Goal: Check status: Check status

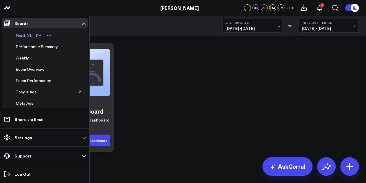
click at [30, 35] on span "North Star KPIs" at bounding box center [30, 34] width 29 height 5
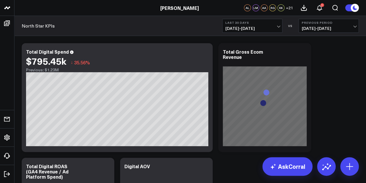
click at [274, 24] on b "Last 30 Days" at bounding box center [252, 22] width 54 height 3
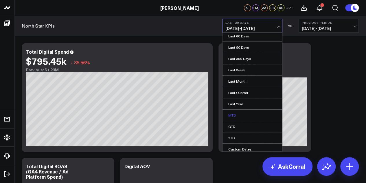
scroll to position [38, 0]
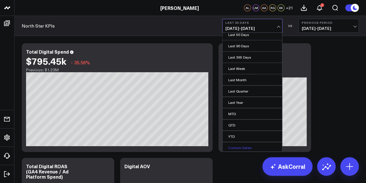
click at [244, 146] on link "Custom Dates" at bounding box center [252, 147] width 60 height 11
select select "7"
select select "2025"
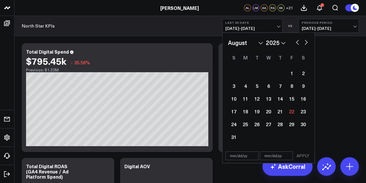
click at [294, 40] on button "button" at bounding box center [297, 41] width 6 height 7
select select "6"
select select "2025"
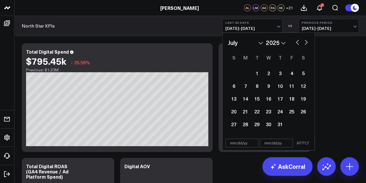
click at [298, 43] on button "button" at bounding box center [297, 41] width 6 height 7
select select "5"
select select "2025"
click at [298, 43] on button "button" at bounding box center [297, 41] width 6 height 7
select select "4"
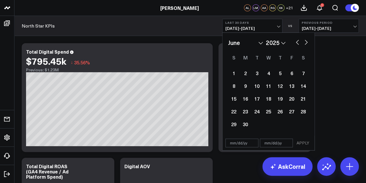
select select "2025"
click at [298, 43] on button "button" at bounding box center [297, 41] width 6 height 7
select select "3"
select select "2025"
click at [259, 73] on div "1" at bounding box center [257, 73] width 12 height 12
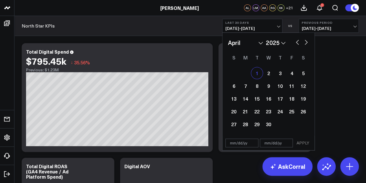
type input "[DATE]"
select select "3"
select select "2025"
click at [304, 40] on button "button" at bounding box center [306, 41] width 6 height 7
select select "4"
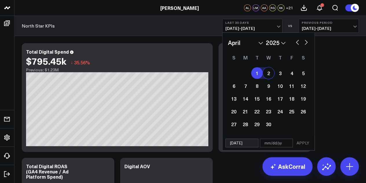
select select "2025"
click at [306, 42] on button "button" at bounding box center [306, 41] width 6 height 7
select select "5"
select select "2025"
click at [306, 42] on button "button" at bounding box center [306, 41] width 6 height 7
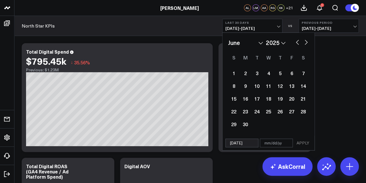
select select "6"
select select "2025"
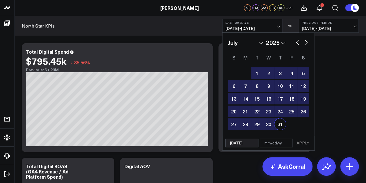
click at [279, 124] on div "31" at bounding box center [280, 124] width 12 height 12
type input "[DATE]"
select select "6"
select select "2025"
click at [301, 142] on button "APPLY" at bounding box center [302, 142] width 17 height 9
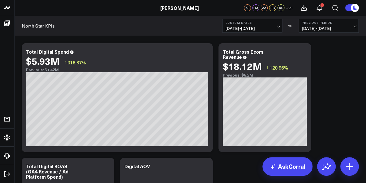
click at [347, 25] on button "Previous Period [DATE] - [DATE]" at bounding box center [329, 26] width 60 height 14
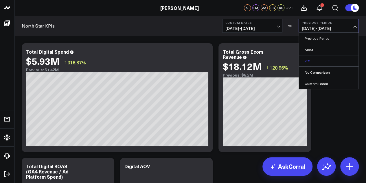
click at [334, 60] on link "YoY" at bounding box center [329, 60] width 60 height 11
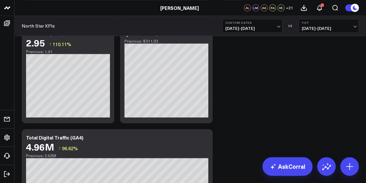
scroll to position [116, 0]
